Goal: Task Accomplishment & Management: Manage account settings

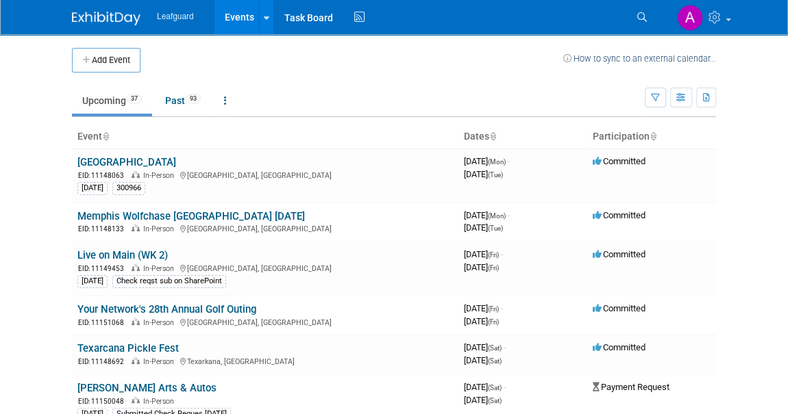
click at [106, 138] on icon at bounding box center [105, 137] width 7 height 9
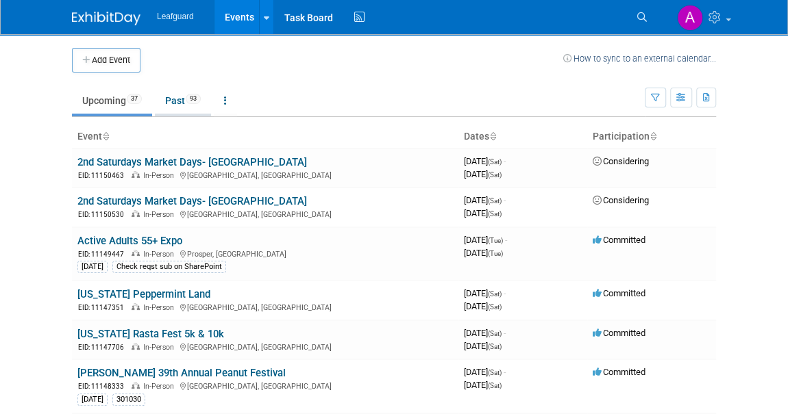
click at [175, 98] on link "Past 93" at bounding box center [183, 101] width 56 height 26
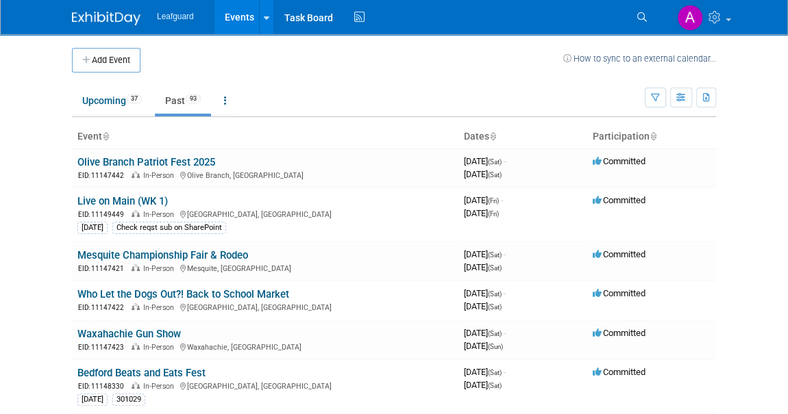
click at [108, 136] on icon at bounding box center [105, 137] width 7 height 9
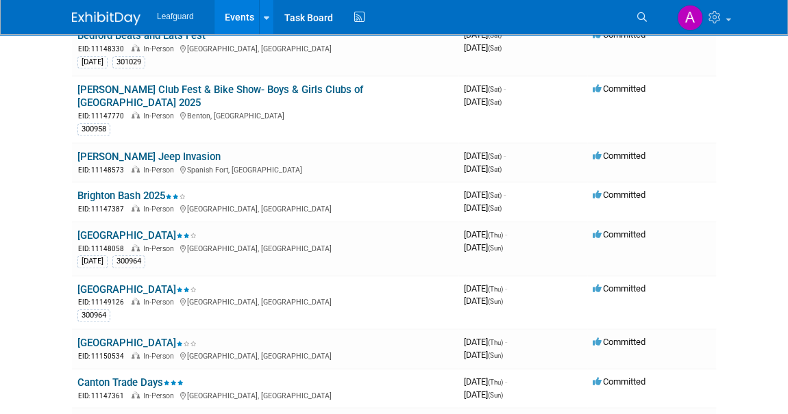
scroll to position [373, 0]
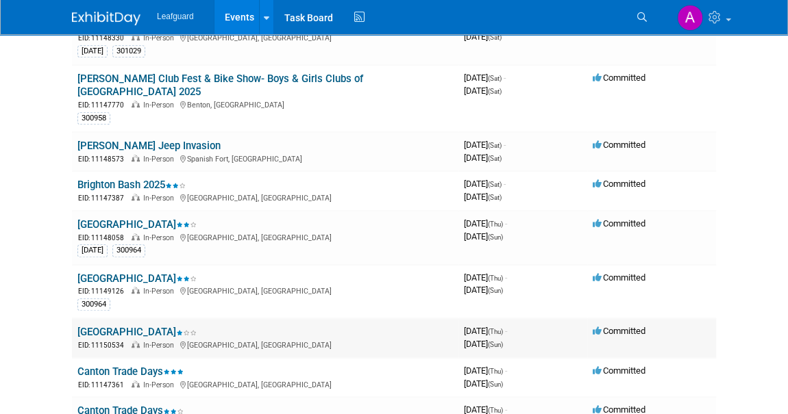
click at [128, 326] on link "[GEOGRAPHIC_DATA]" at bounding box center [136, 332] width 119 height 12
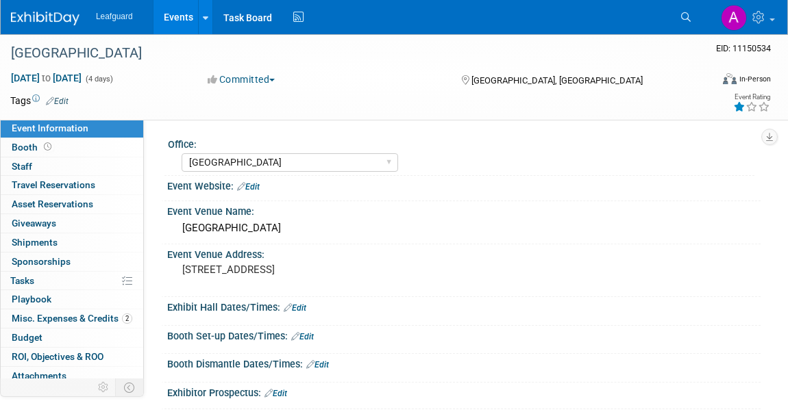
select select "[GEOGRAPHIC_DATA]"
select select "Yes"
select select "Check"
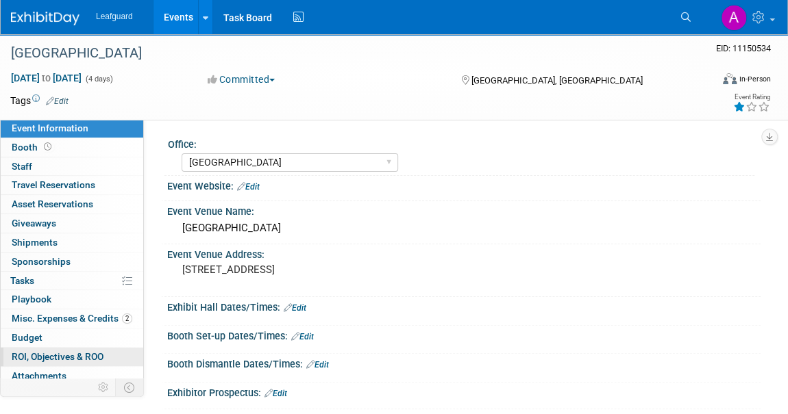
click at [50, 353] on span "ROI, Objectives & ROO 0" at bounding box center [58, 356] width 92 height 11
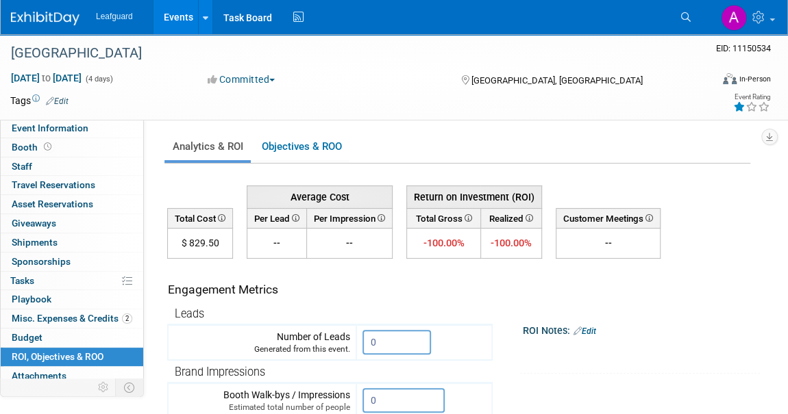
click at [77, 20] on img at bounding box center [45, 19] width 68 height 14
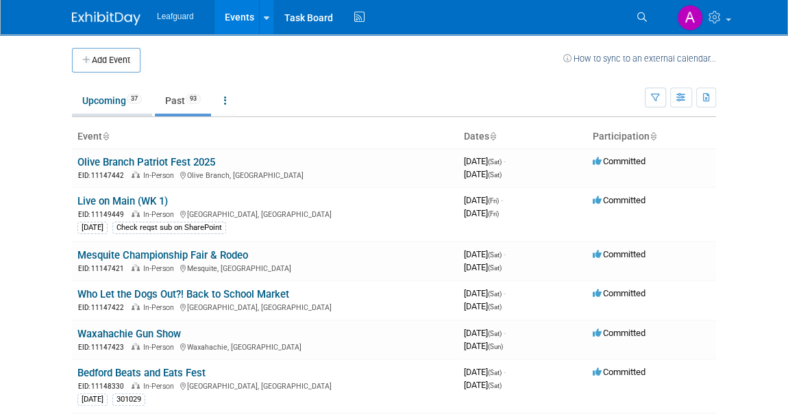
click at [116, 101] on link "Upcoming 37" at bounding box center [112, 101] width 80 height 26
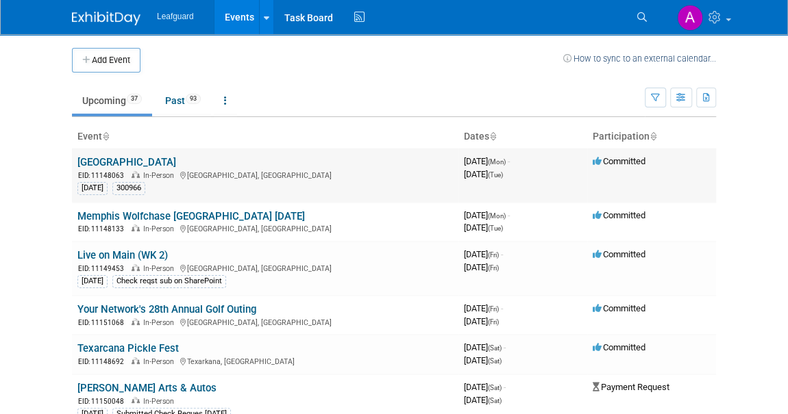
click at [114, 158] on link "[GEOGRAPHIC_DATA]" at bounding box center [126, 162] width 99 height 12
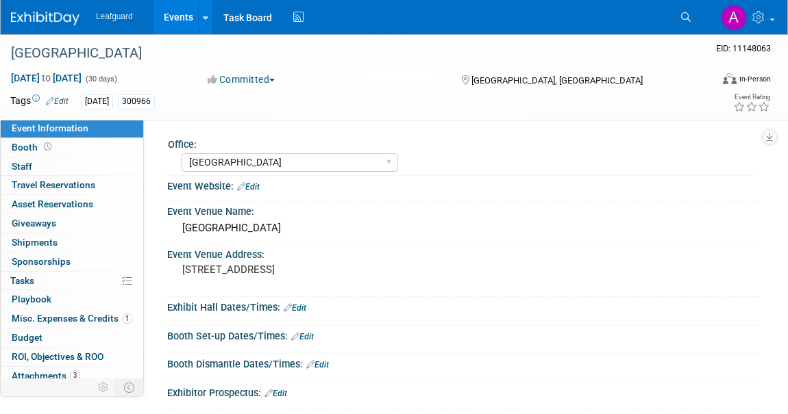
select select "Dallas"
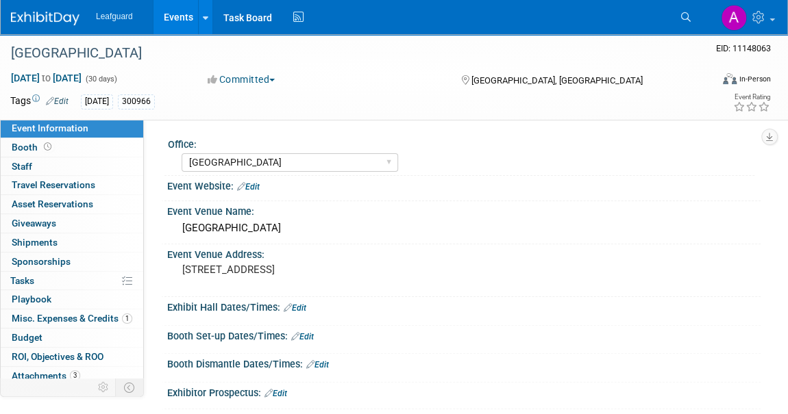
click at [38, 23] on img at bounding box center [45, 19] width 68 height 14
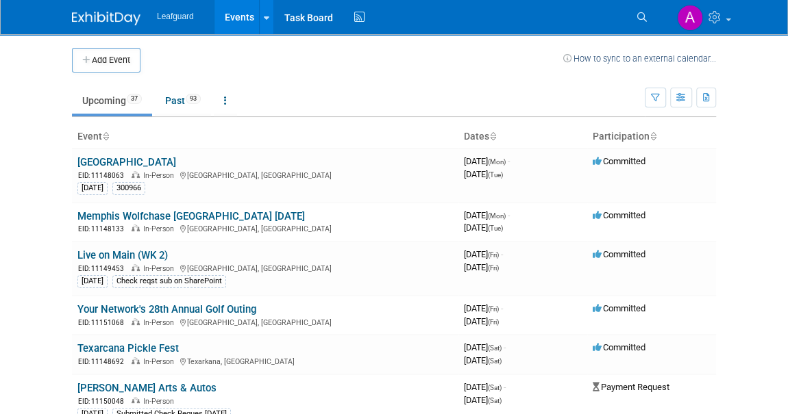
click at [104, 137] on icon at bounding box center [105, 137] width 7 height 9
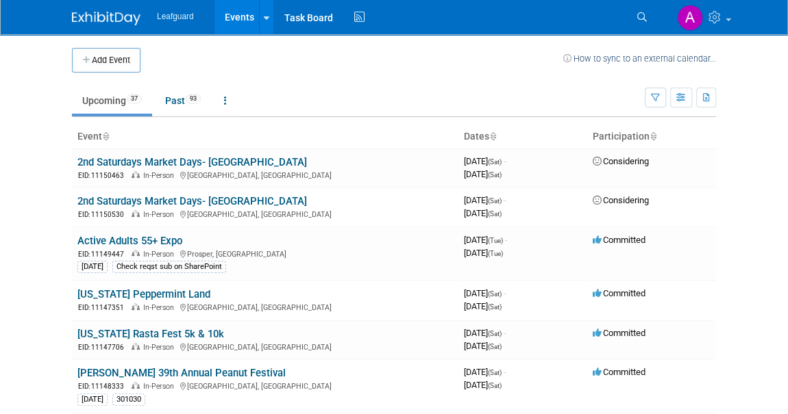
click at [104, 137] on icon at bounding box center [105, 137] width 7 height 9
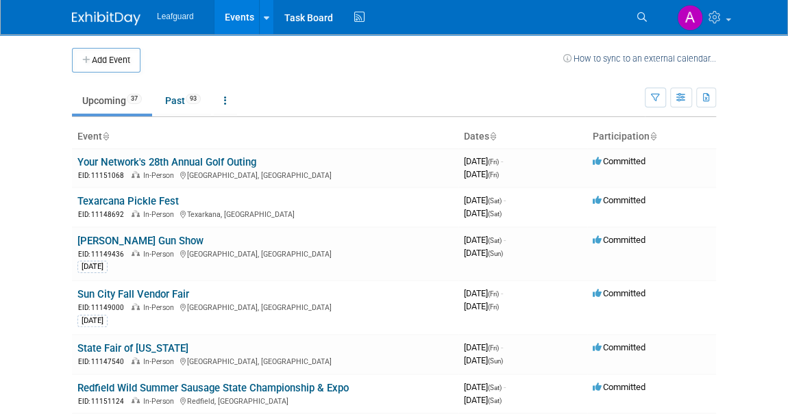
click at [104, 137] on icon at bounding box center [105, 137] width 7 height 9
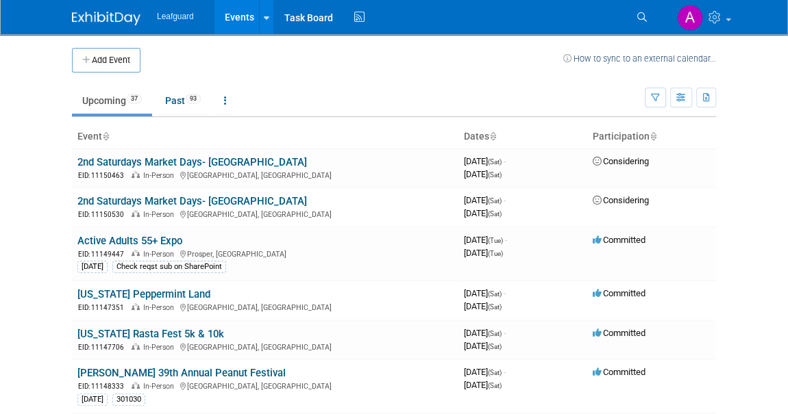
click at [495, 137] on icon at bounding box center [492, 137] width 7 height 9
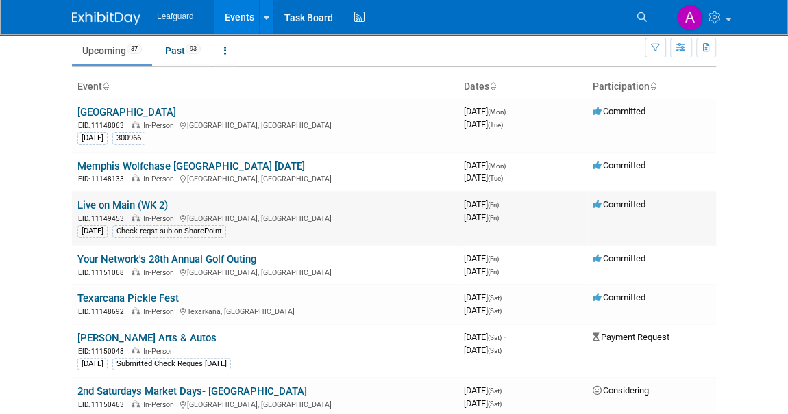
scroll to position [62, 0]
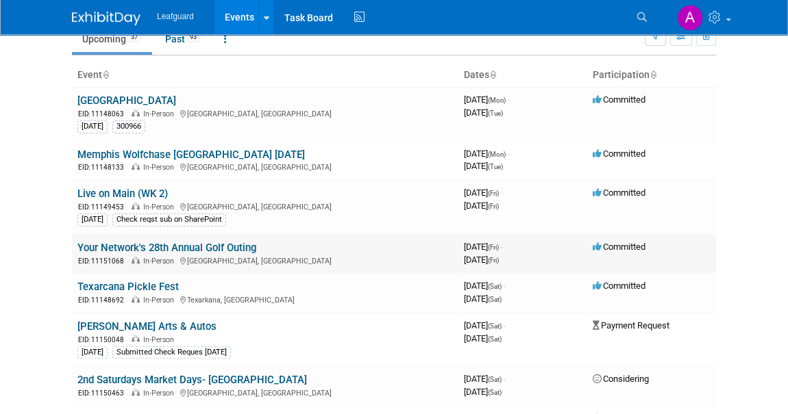
click at [223, 245] on link "Your Network's 28th Annual Golf Outing" at bounding box center [166, 248] width 179 height 12
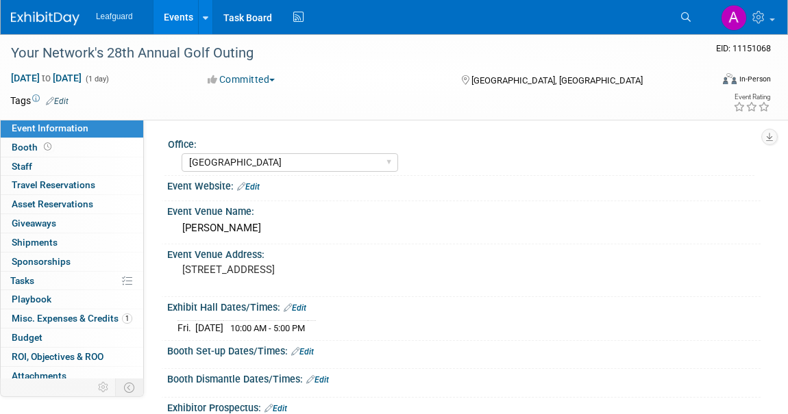
select select "[GEOGRAPHIC_DATA]"
select select "No"
select select "Credit Card"
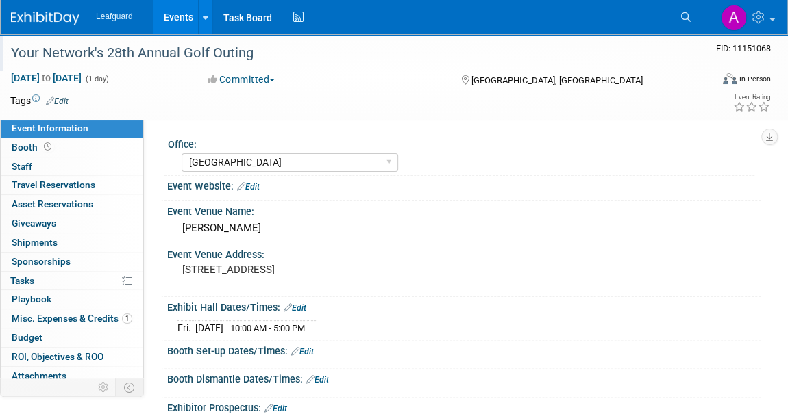
drag, startPoint x: 253, startPoint y: 53, endPoint x: 6, endPoint y: 61, distance: 246.7
click at [6, 61] on div "Your Network's 28th Annual Golf Outing" at bounding box center [351, 53] width 690 height 25
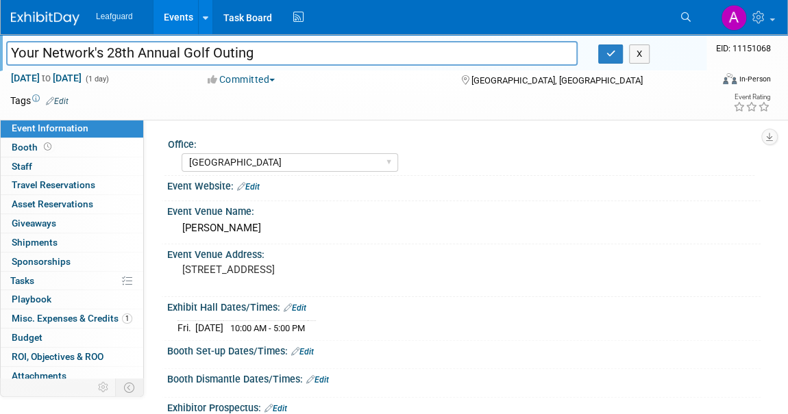
drag, startPoint x: 290, startPoint y: 56, endPoint x: 8, endPoint y: 61, distance: 282.2
click at [8, 61] on input "Your Network's 28th Annual Golf Outing" at bounding box center [291, 53] width 571 height 24
click at [396, 205] on div "Event Venue Name:" at bounding box center [463, 209] width 593 height 17
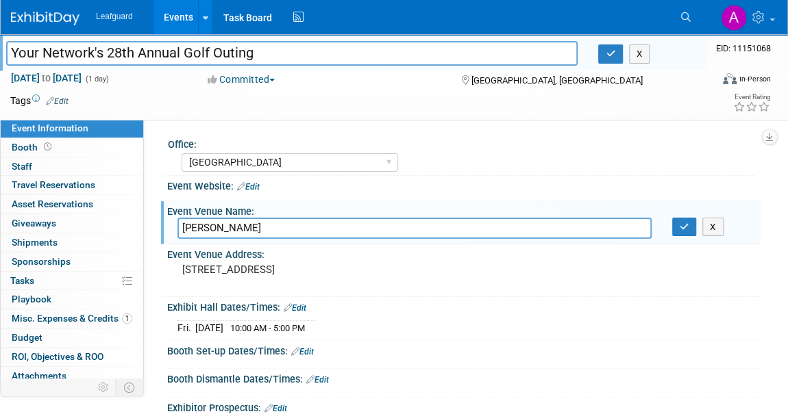
click at [384, 88] on div "Sep 12, 2025 to Sep 12, 2025 (1 day) Sep 12, 2025 to Sep 12, 2025 Committed Com…" at bounding box center [385, 81] width 771 height 21
click at [251, 68] on div "Your Network's 28th Annual Golf Outing Your Network's 28th Annual Golf Outing X" at bounding box center [353, 52] width 706 height 37
click at [253, 79] on button "Committed" at bounding box center [241, 80] width 77 height 14
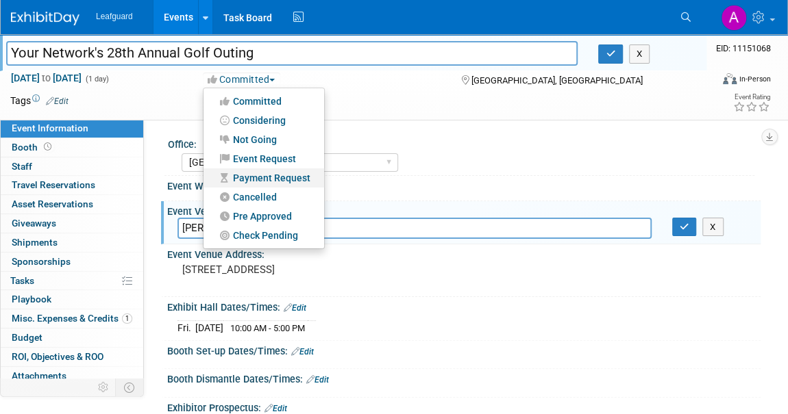
click at [282, 177] on link "Payment Request" at bounding box center [263, 177] width 121 height 19
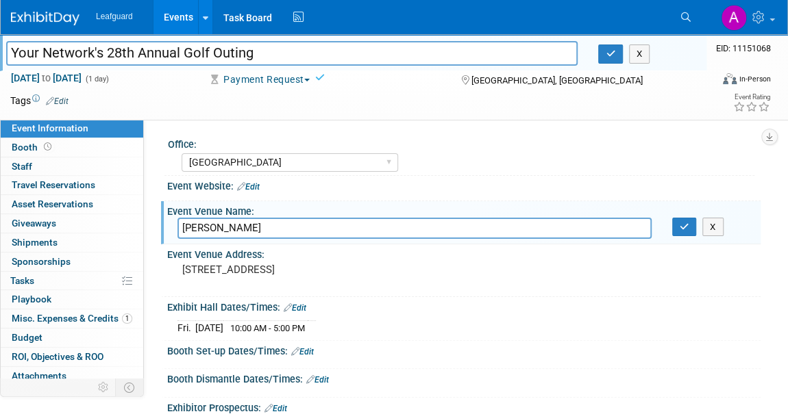
click at [298, 77] on button "Payment Request" at bounding box center [259, 80] width 112 height 14
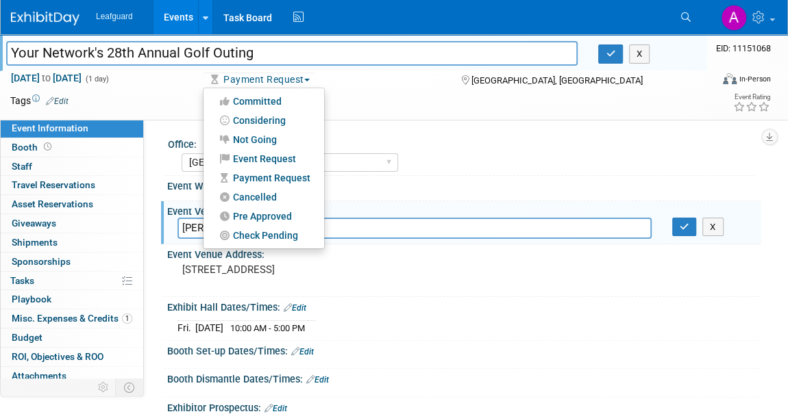
click at [298, 77] on button "Payment Request" at bounding box center [259, 80] width 112 height 14
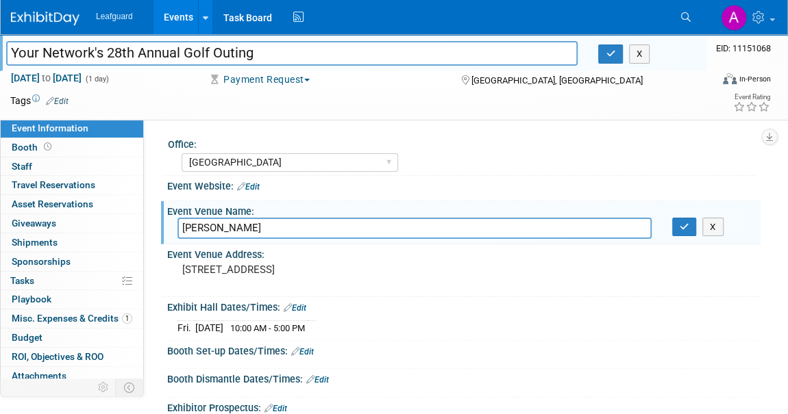
click at [298, 77] on button "Payment Request" at bounding box center [259, 80] width 112 height 14
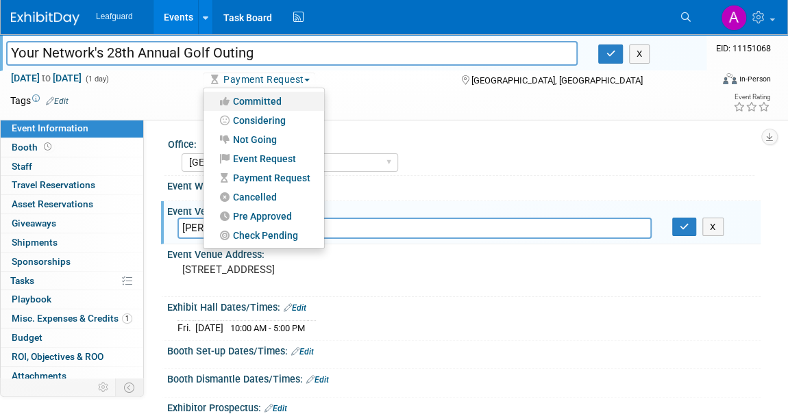
click at [290, 92] on link "Committed" at bounding box center [263, 101] width 121 height 19
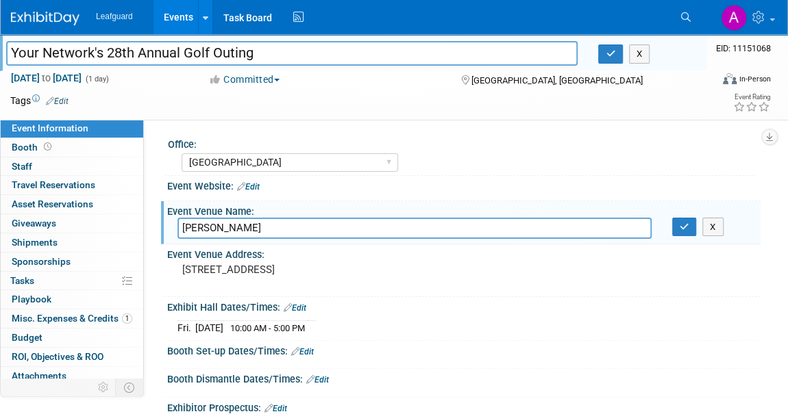
click at [337, 146] on div "Office:" at bounding box center [461, 142] width 586 height 17
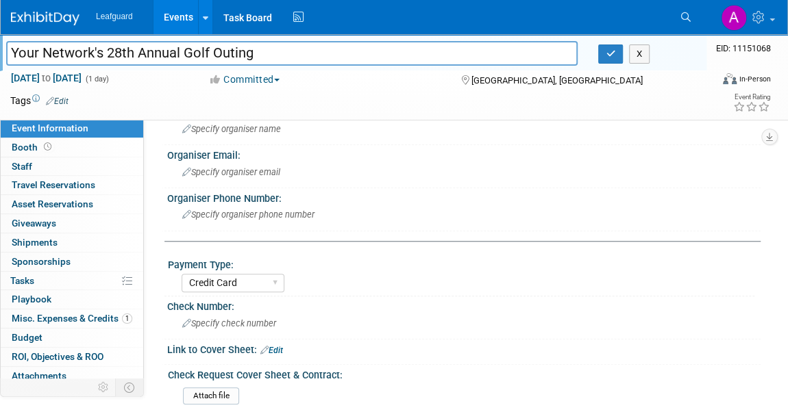
scroll to position [498, 0]
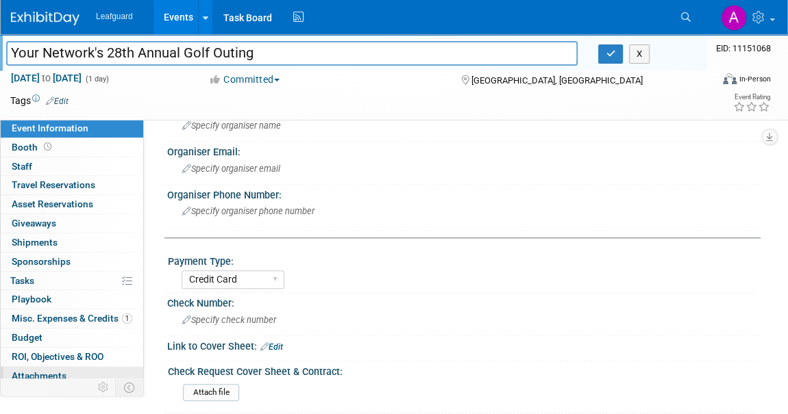
click at [32, 374] on span "Attachments 0" at bounding box center [39, 376] width 55 height 11
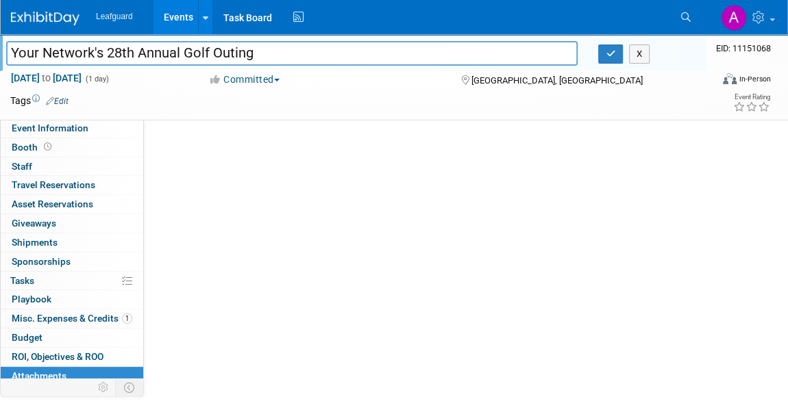
scroll to position [0, 0]
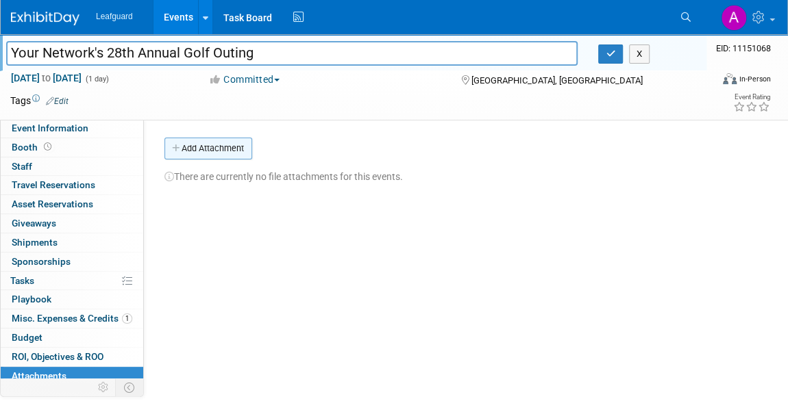
click at [210, 154] on button "Add Attachment" at bounding box center [208, 149] width 88 height 22
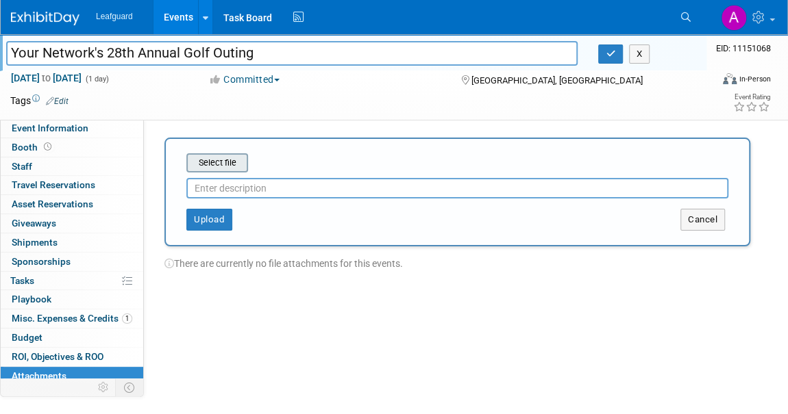
click at [216, 165] on input "file" at bounding box center [165, 163] width 163 height 16
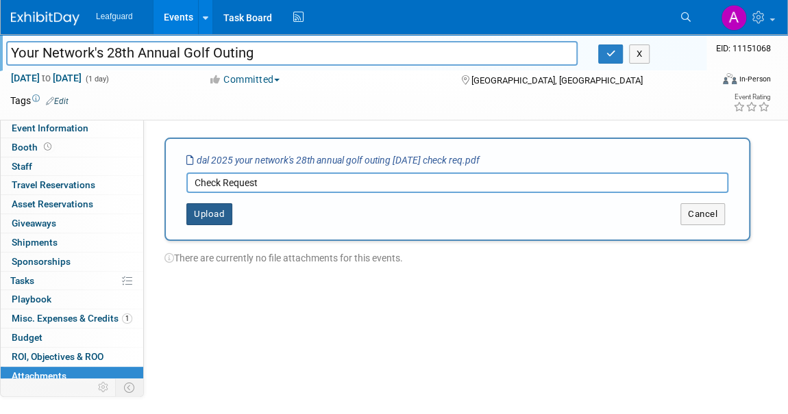
click at [207, 217] on button "Upload" at bounding box center [209, 214] width 46 height 22
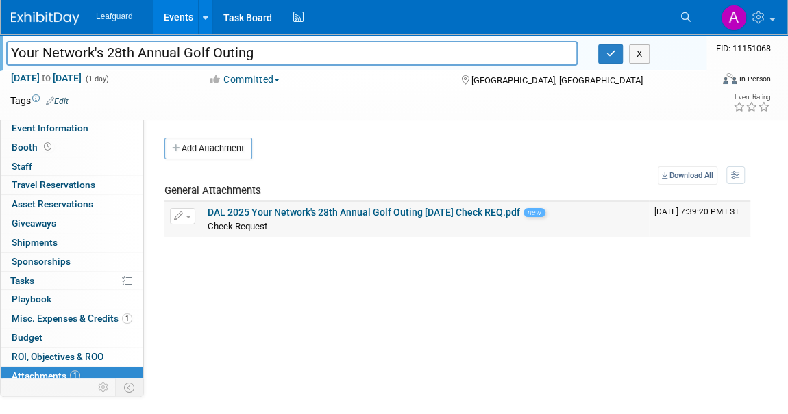
click at [720, 212] on span "9/8/2025 7:39:20 PM EST" at bounding box center [696, 212] width 85 height 10
click at [183, 213] on button "button" at bounding box center [182, 216] width 25 height 16
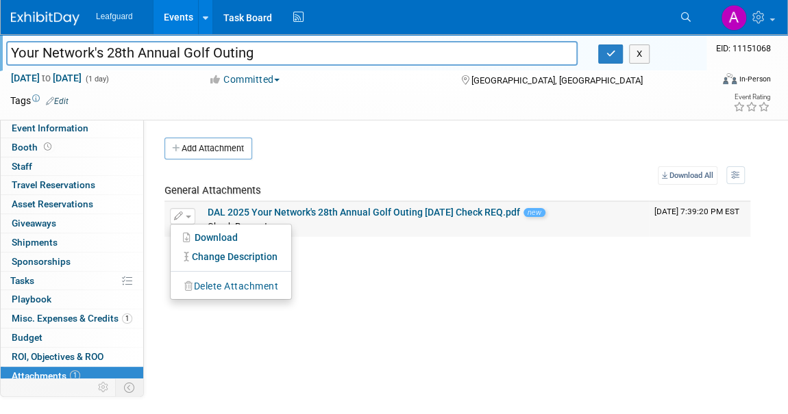
click at [216, 282] on button "Delete Attachment" at bounding box center [231, 286] width 108 height 18
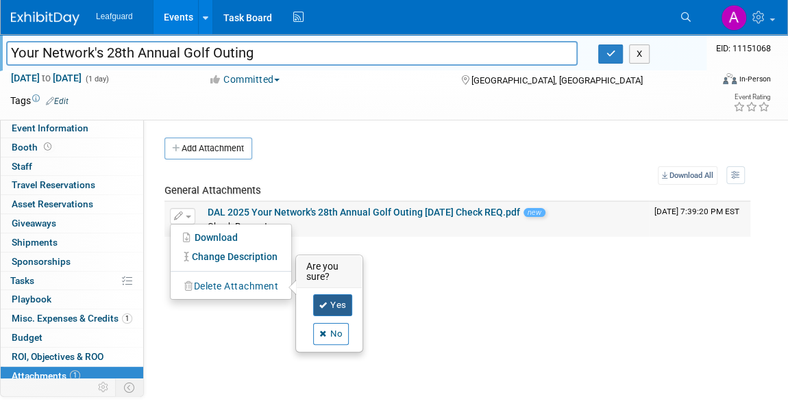
click at [333, 305] on link "Yes" at bounding box center [333, 306] width 40 height 22
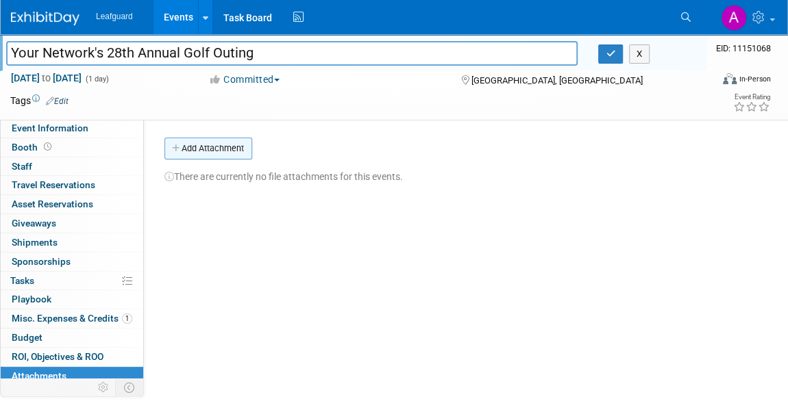
click at [212, 157] on button "Add Attachment" at bounding box center [208, 149] width 88 height 22
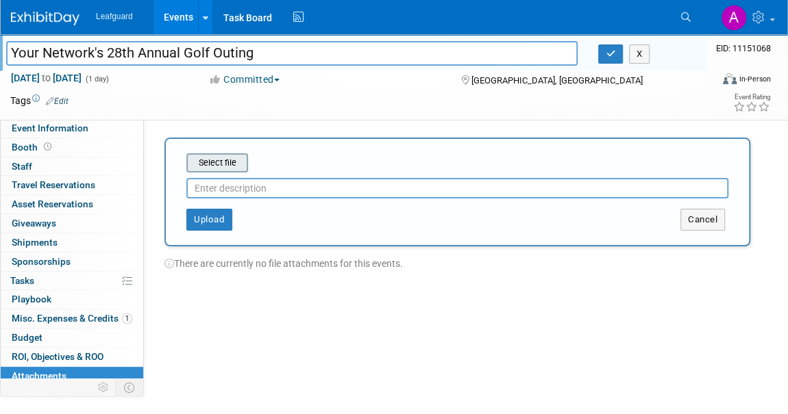
click at [221, 164] on input "file" at bounding box center [165, 163] width 163 height 16
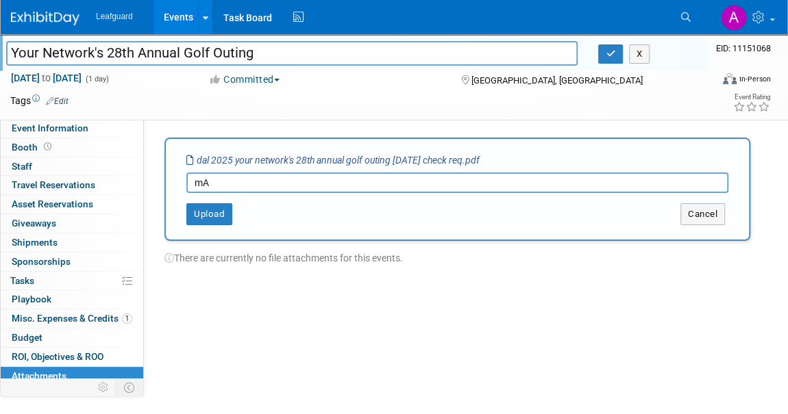
type input "m"
type input "Master List Request"
click at [208, 215] on button "Upload" at bounding box center [209, 214] width 46 height 22
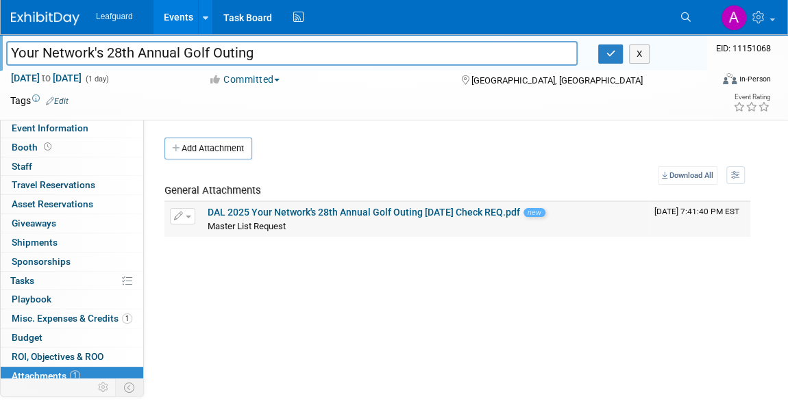
click at [274, 210] on link "DAL 2025 Your Network's 28th Annual Golf Outing Sept 2025 Check REQ.pdf" at bounding box center [364, 212] width 312 height 11
click at [269, 79] on button "Committed" at bounding box center [244, 80] width 82 height 14
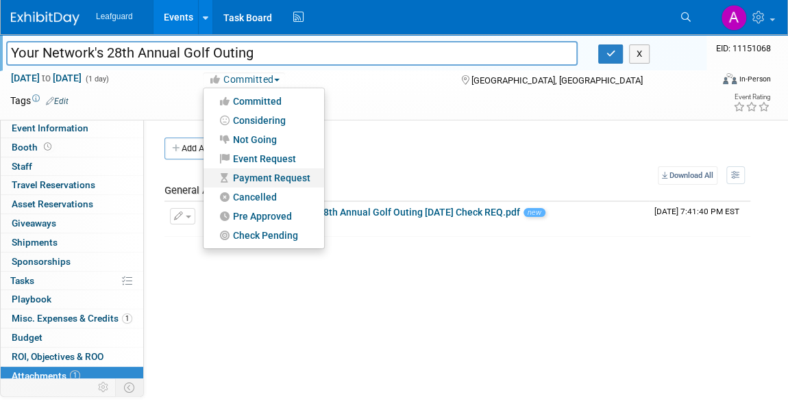
click at [259, 179] on link "Payment Request" at bounding box center [263, 177] width 121 height 19
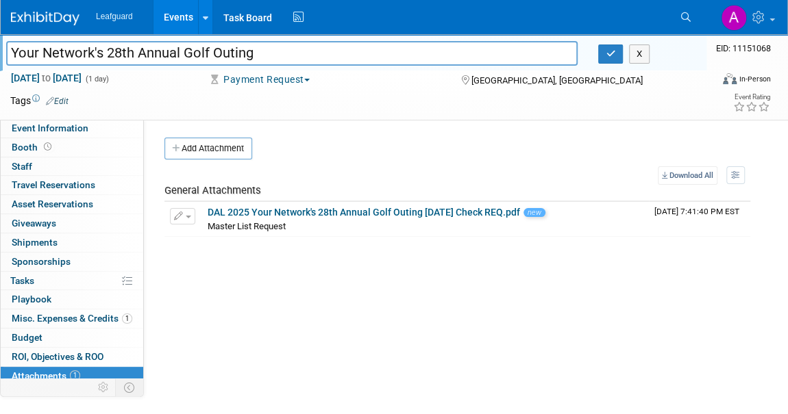
click at [279, 81] on button "Payment Request" at bounding box center [259, 80] width 112 height 14
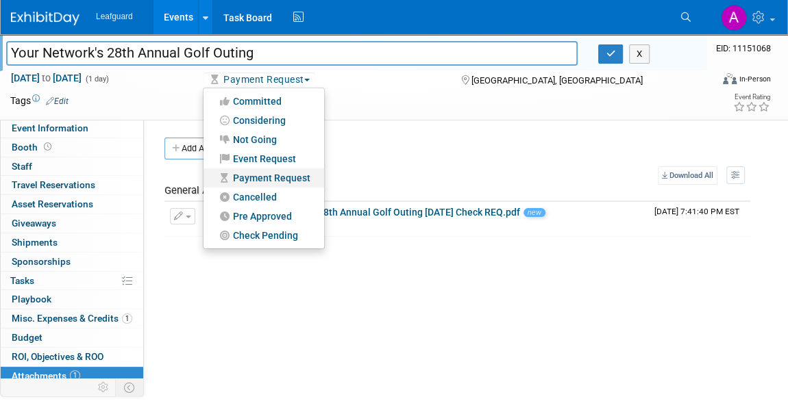
click at [270, 173] on link "Payment Request" at bounding box center [263, 177] width 121 height 19
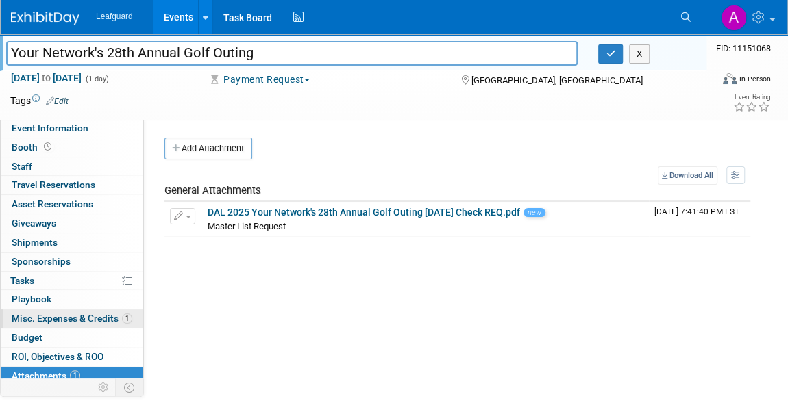
click at [53, 314] on span "Misc. Expenses & Credits 1" at bounding box center [72, 318] width 121 height 11
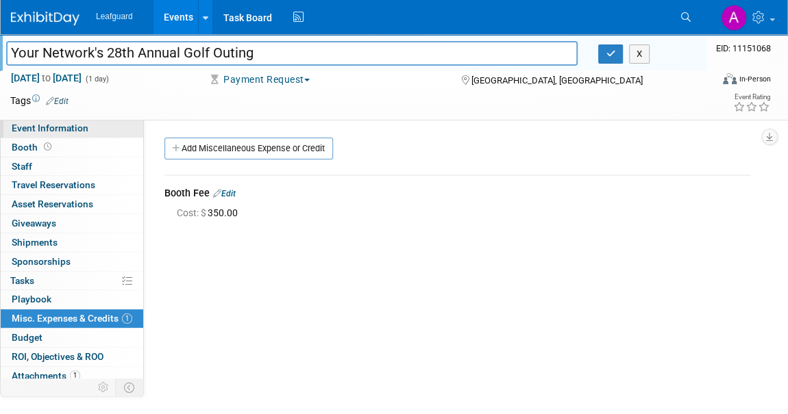
click at [34, 125] on span "Event Information" at bounding box center [50, 128] width 77 height 11
select select "Dallas"
select select "No"
select select "Credit Card"
